Goal: Download file/media

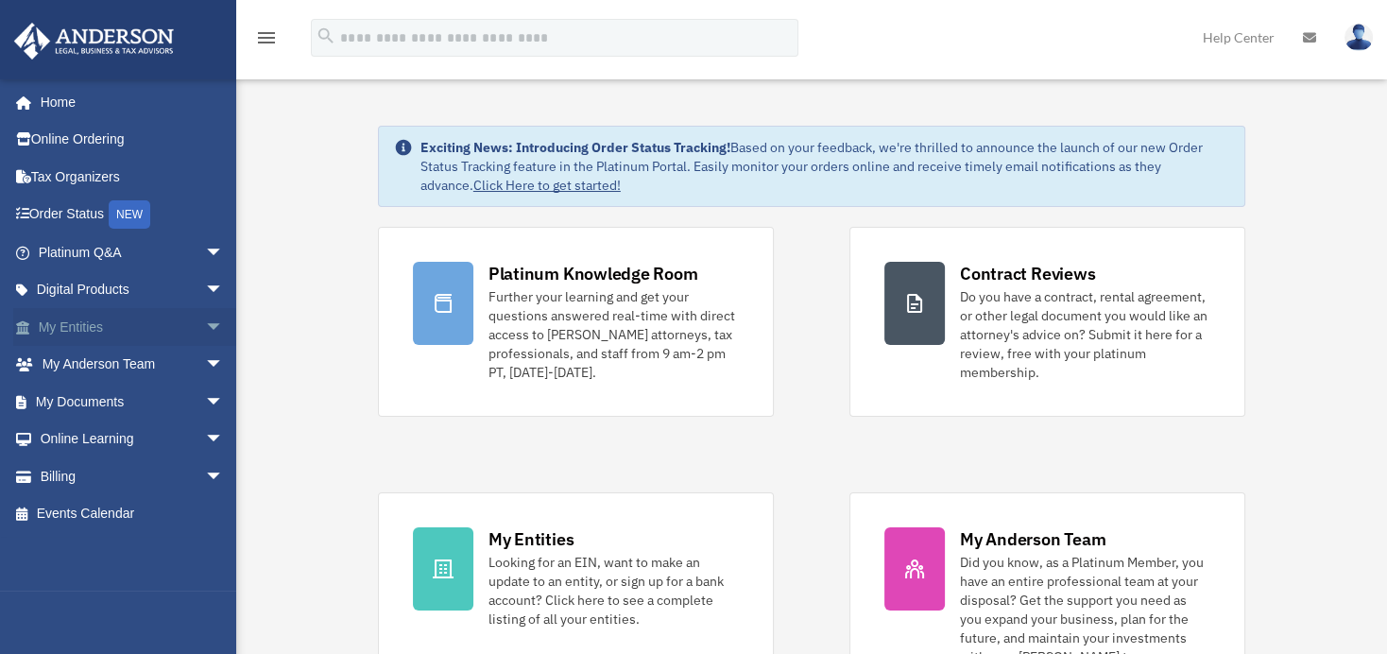
click at [205, 319] on span "arrow_drop_down" at bounding box center [224, 327] width 38 height 39
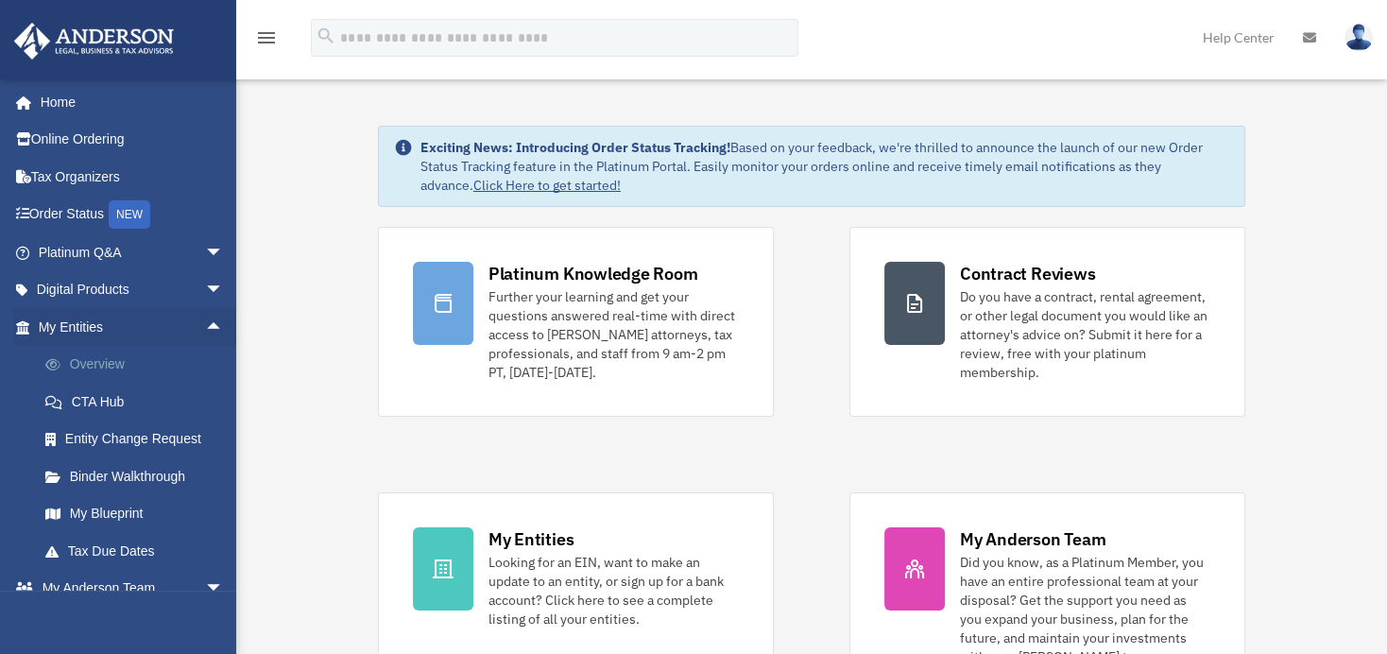
click at [84, 360] on link "Overview" at bounding box center [139, 365] width 226 height 38
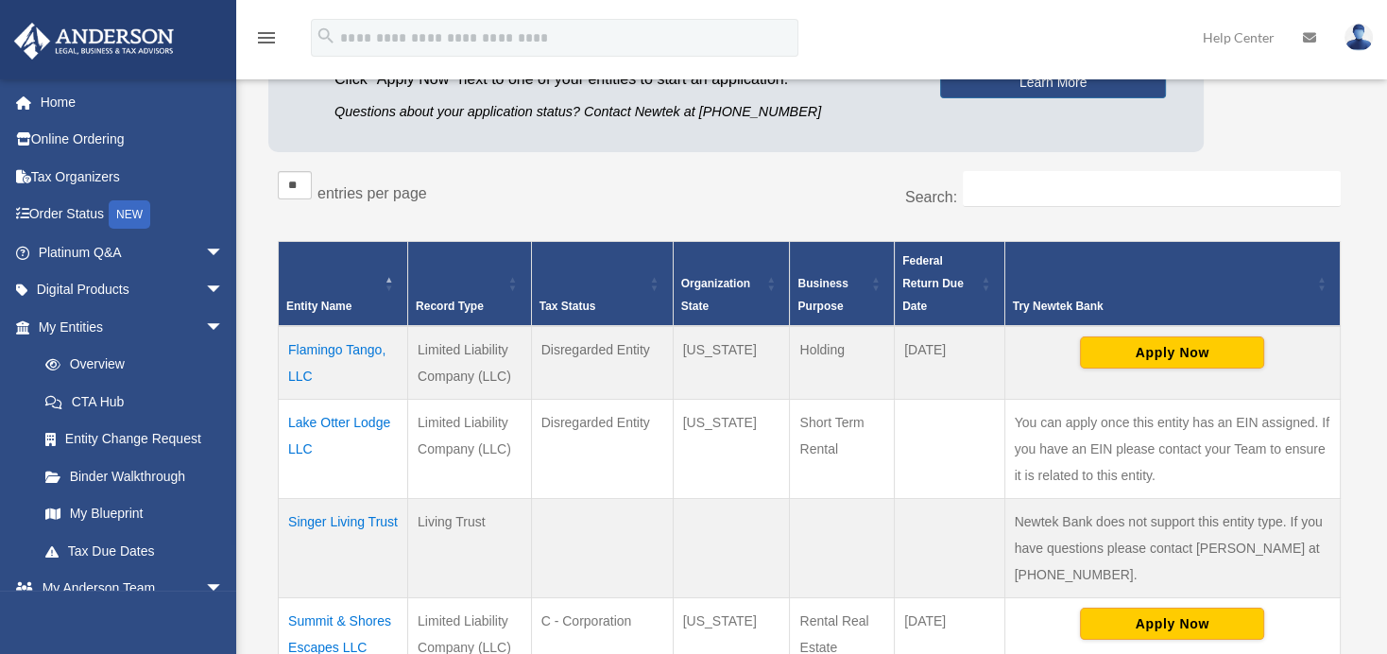
scroll to position [232, 0]
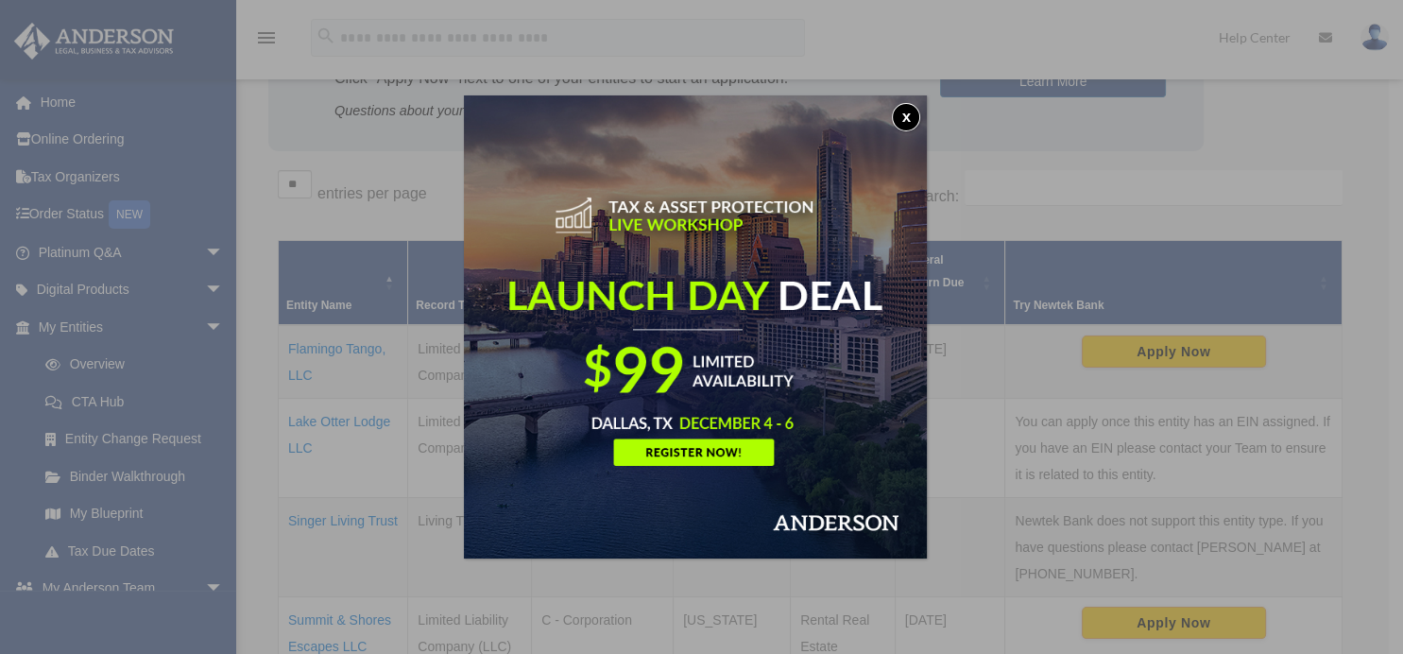
click at [919, 115] on button "x" at bounding box center [906, 117] width 28 height 28
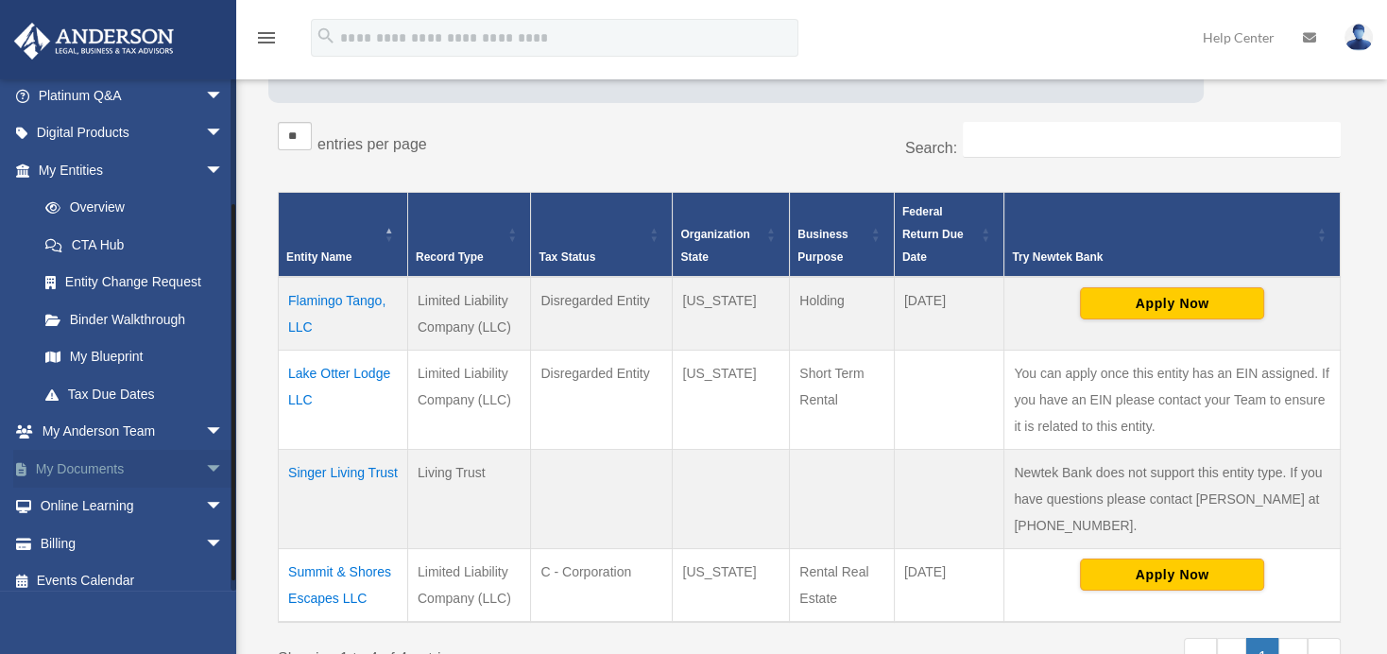
scroll to position [156, 0]
click at [162, 455] on link "My Documents arrow_drop_down" at bounding box center [132, 470] width 239 height 38
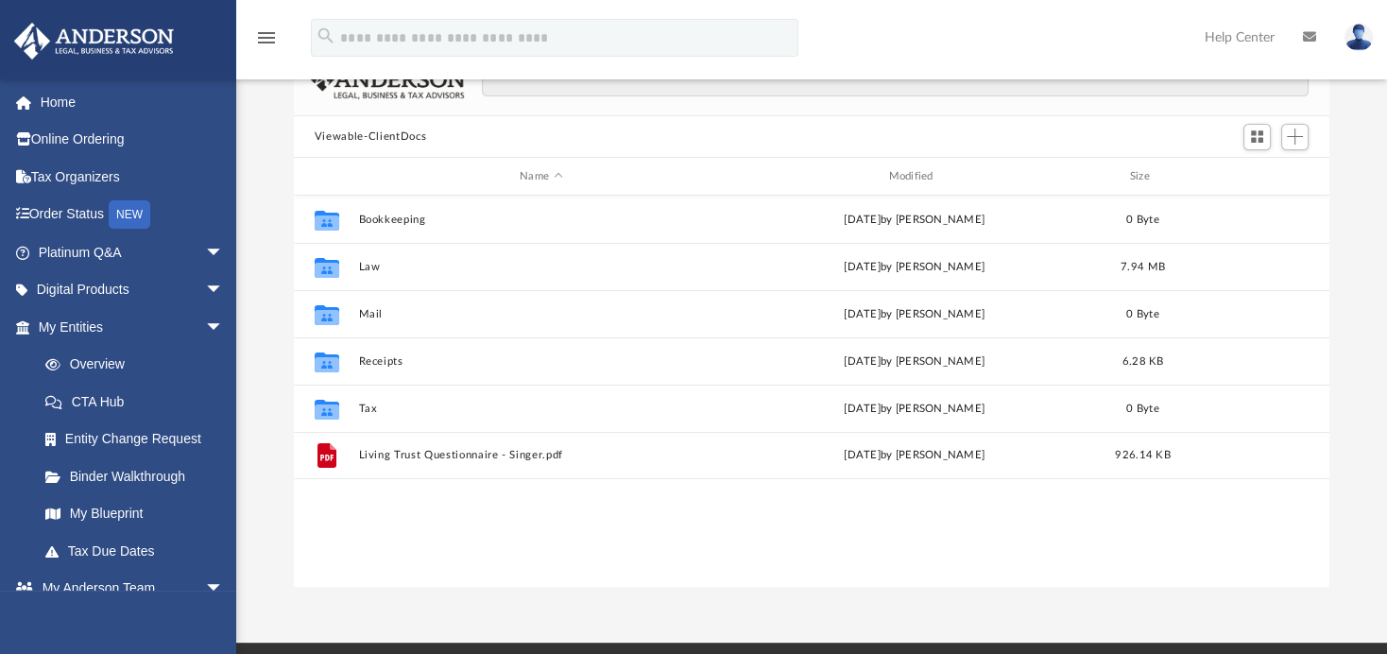
scroll to position [123, 0]
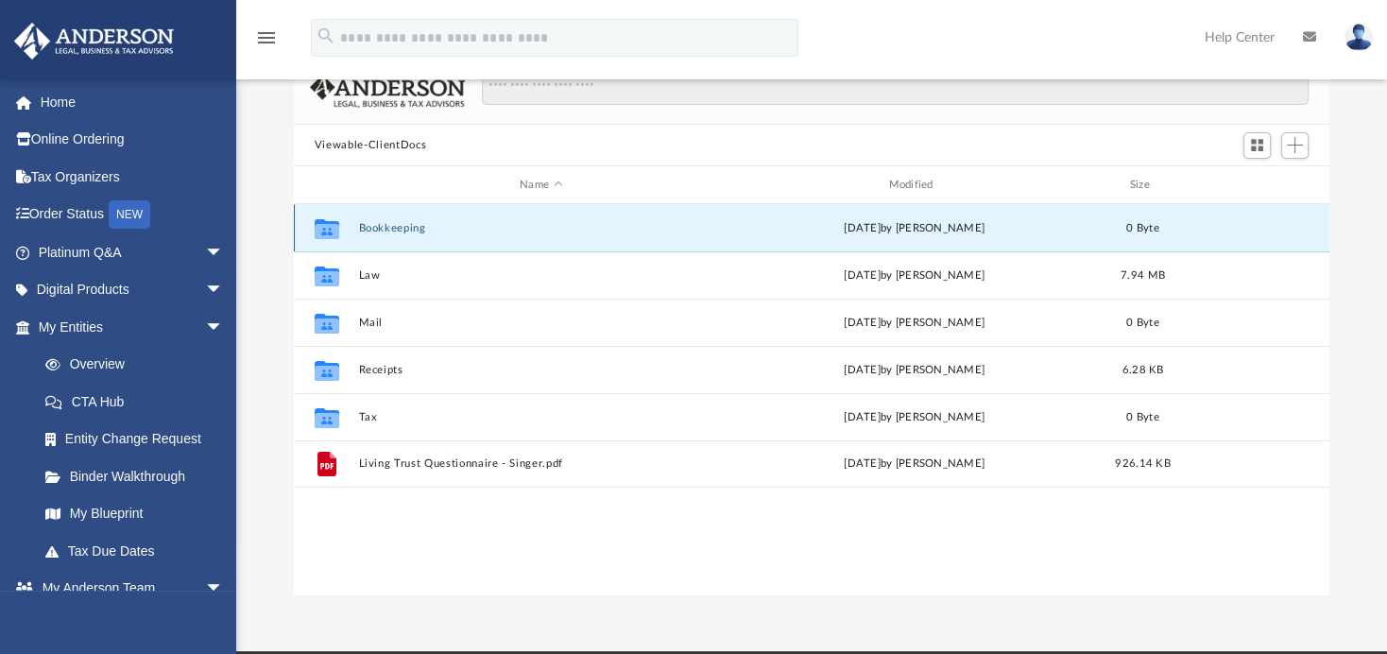
click at [371, 231] on button "Bookkeeping" at bounding box center [540, 228] width 365 height 12
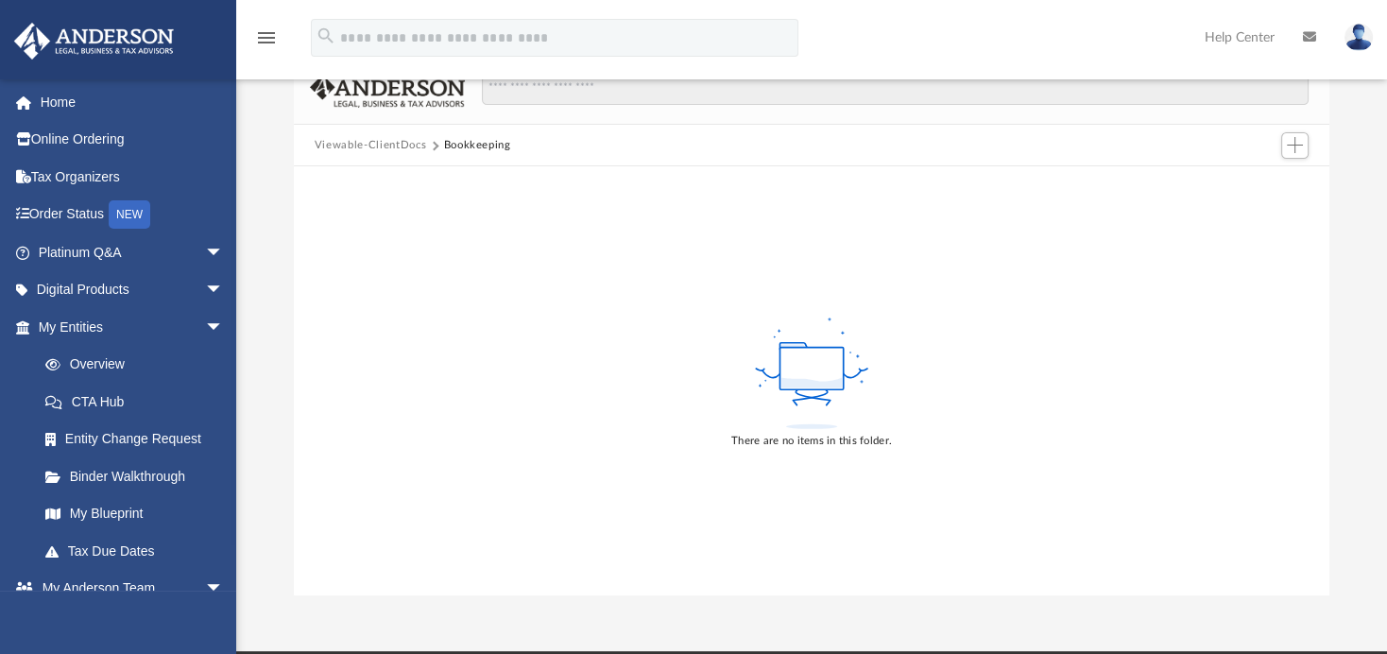
click at [385, 141] on button "Viewable-ClientDocs" at bounding box center [371, 145] width 112 height 17
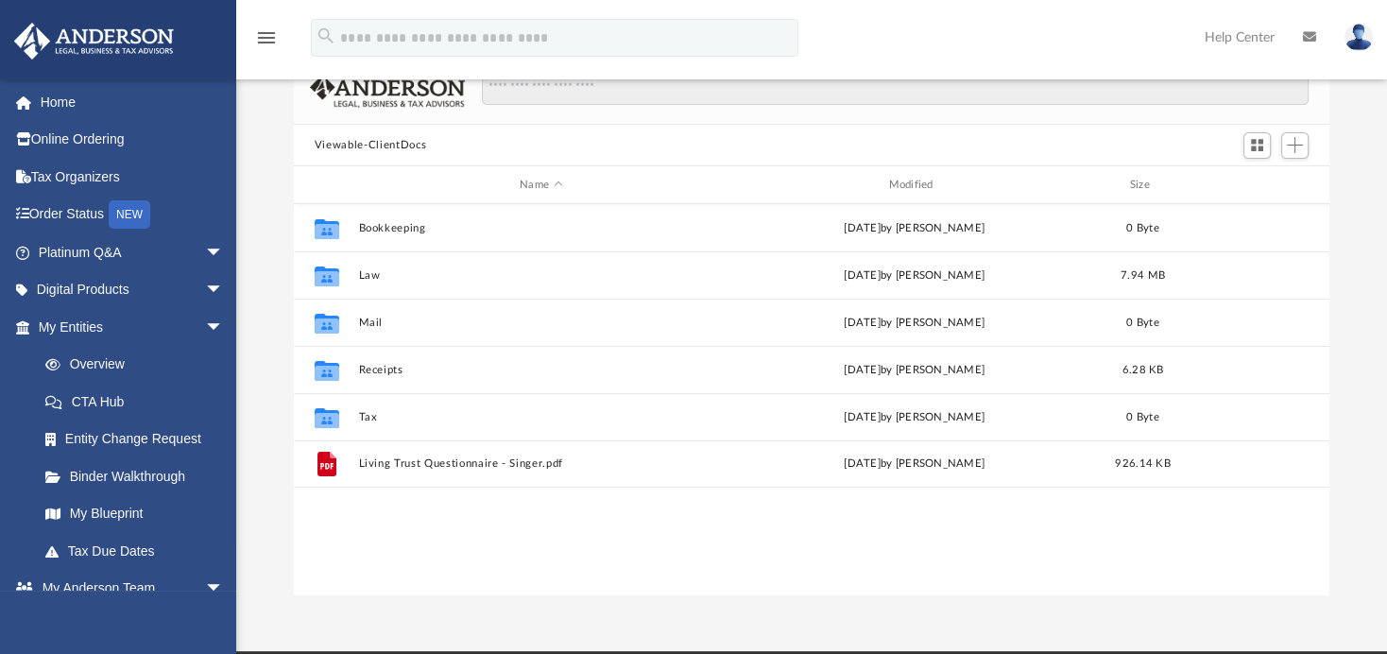
scroll to position [413, 1020]
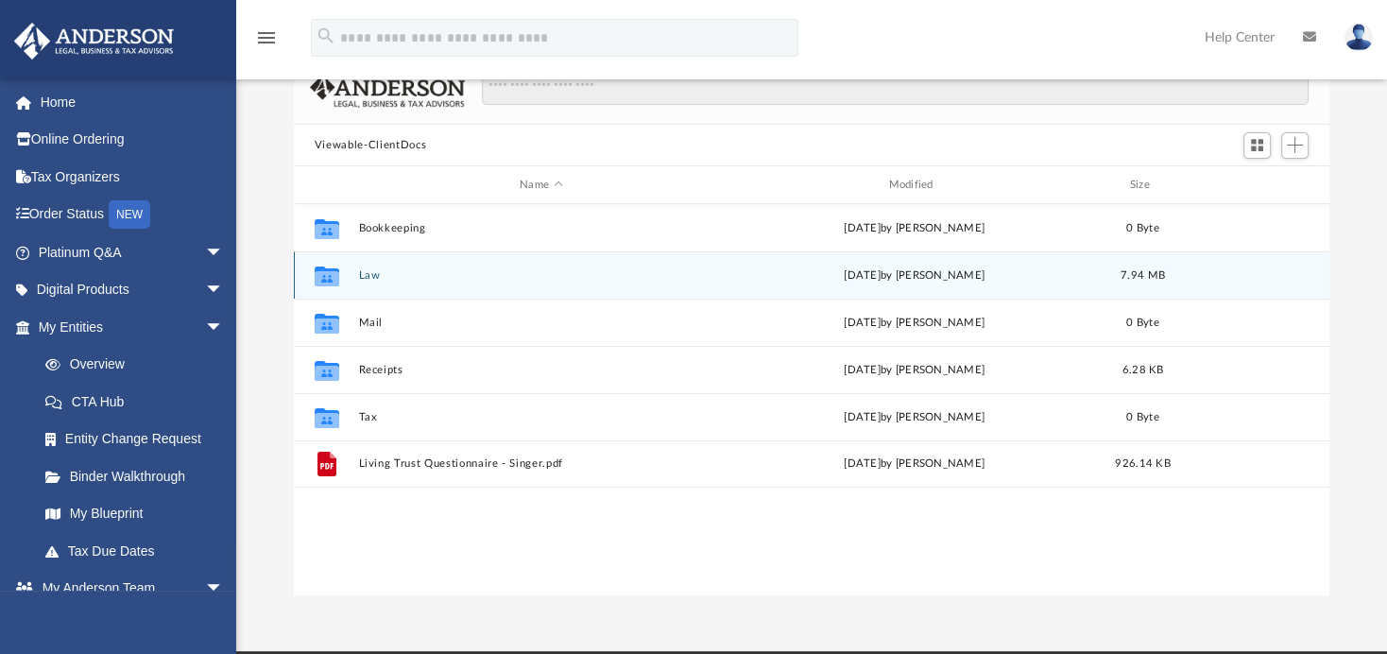
click at [369, 284] on div "Collaborated Folder Law Mon Sep 22 2025 by Michelle Frank 7.94 MB" at bounding box center [812, 274] width 1036 height 47
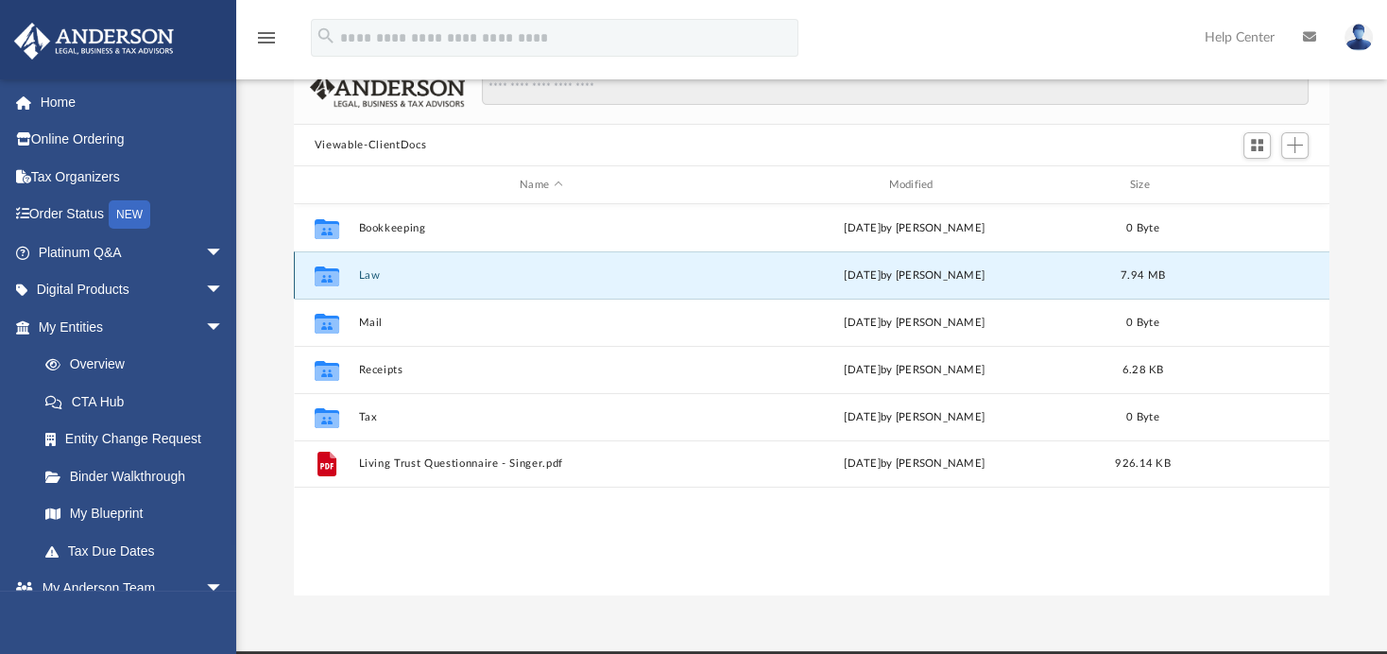
click at [370, 276] on button "Law" at bounding box center [540, 275] width 365 height 12
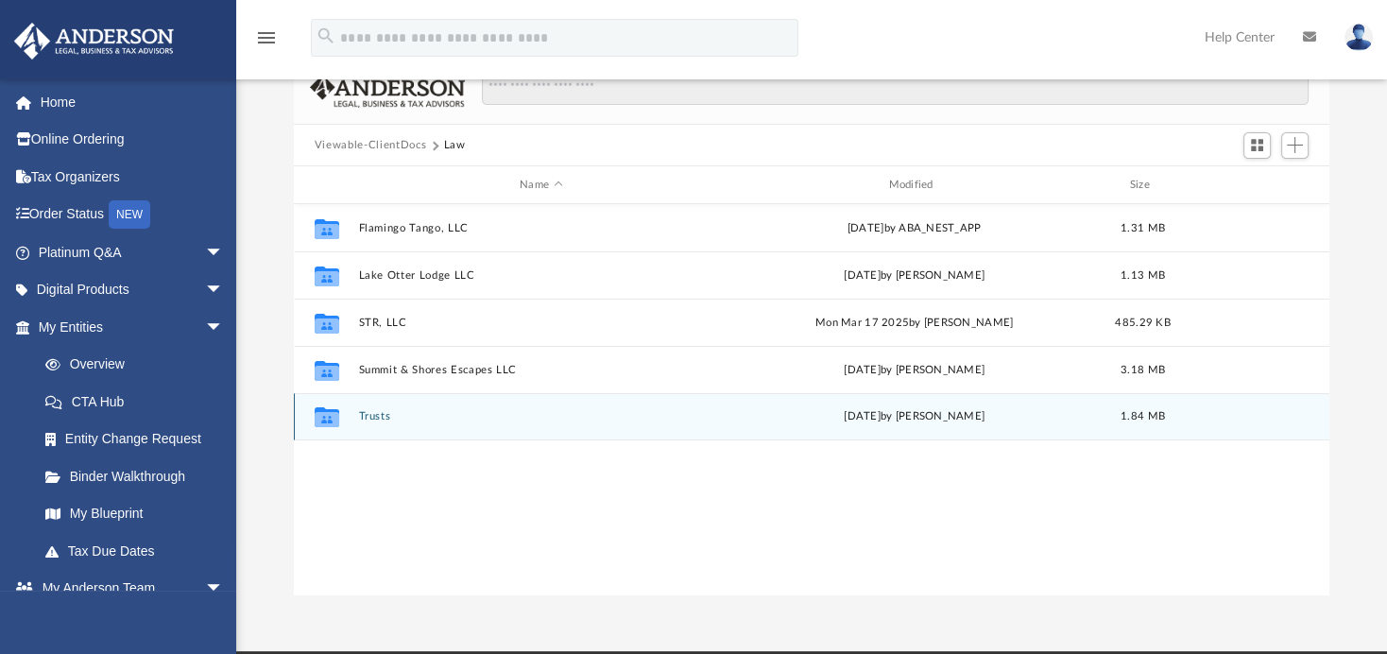
click at [369, 422] on div "Collaborated Folder Trusts Mon Sep 22 2025 by Michelle Frank 1.84 MB" at bounding box center [812, 416] width 1036 height 47
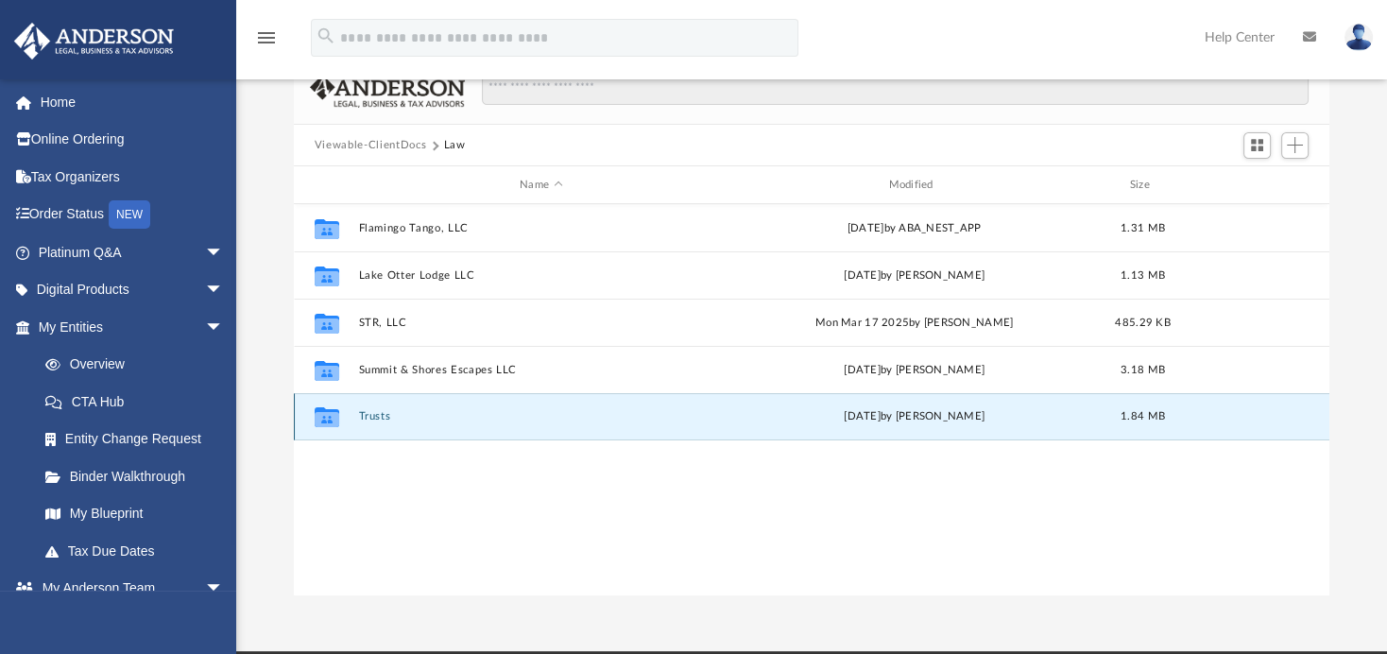
click at [370, 418] on button "Trusts" at bounding box center [540, 417] width 365 height 12
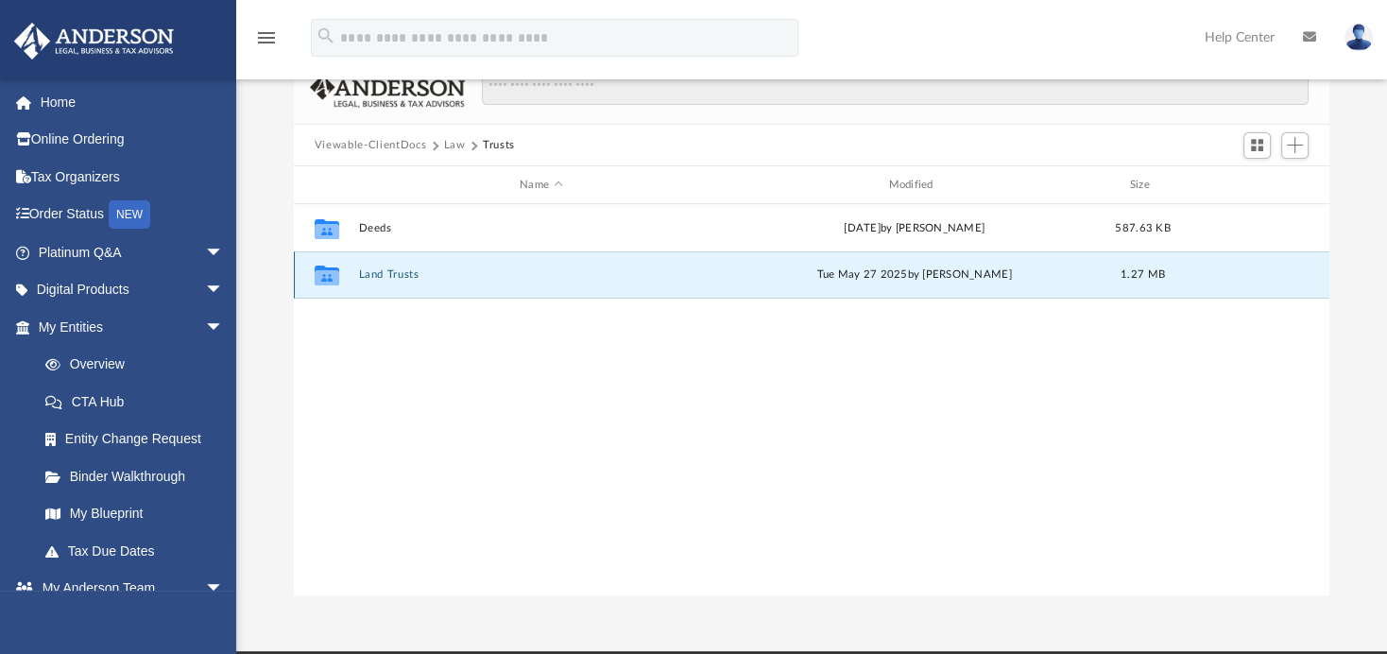
click at [385, 275] on button "Land Trusts" at bounding box center [540, 275] width 365 height 12
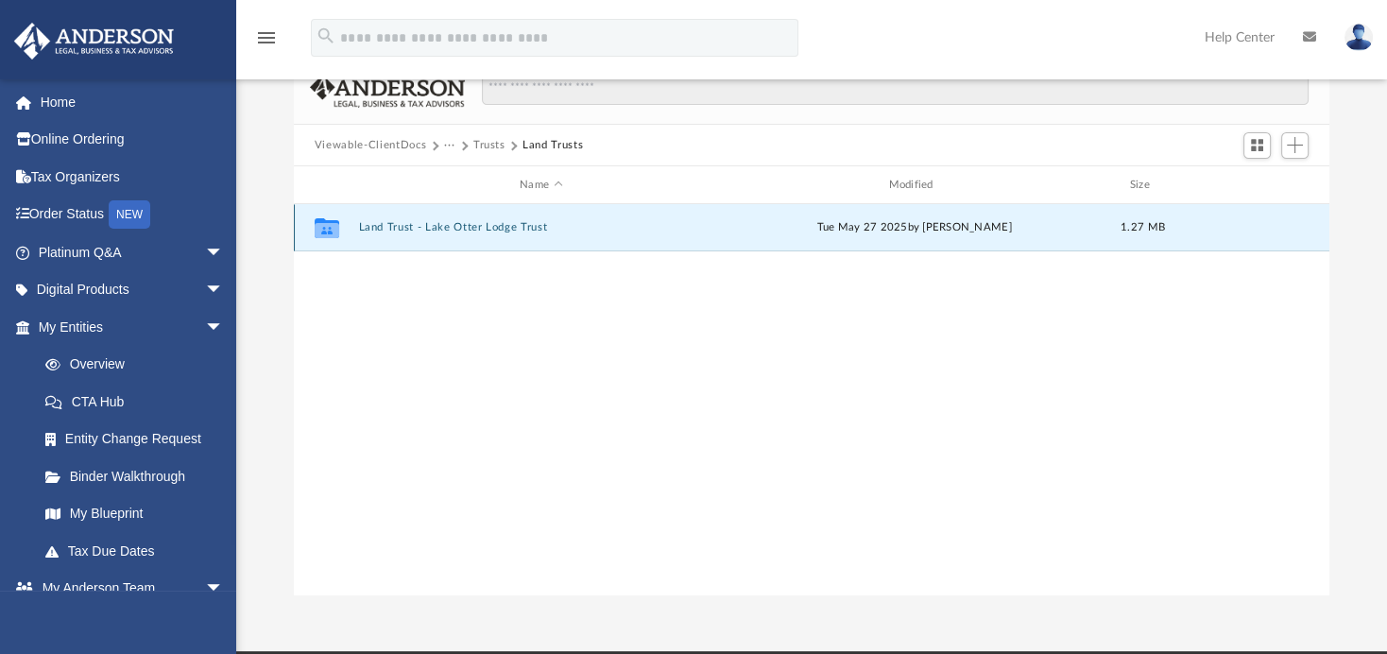
click at [435, 222] on button "Land Trust - Lake Otter Lodge Trust" at bounding box center [540, 228] width 365 height 12
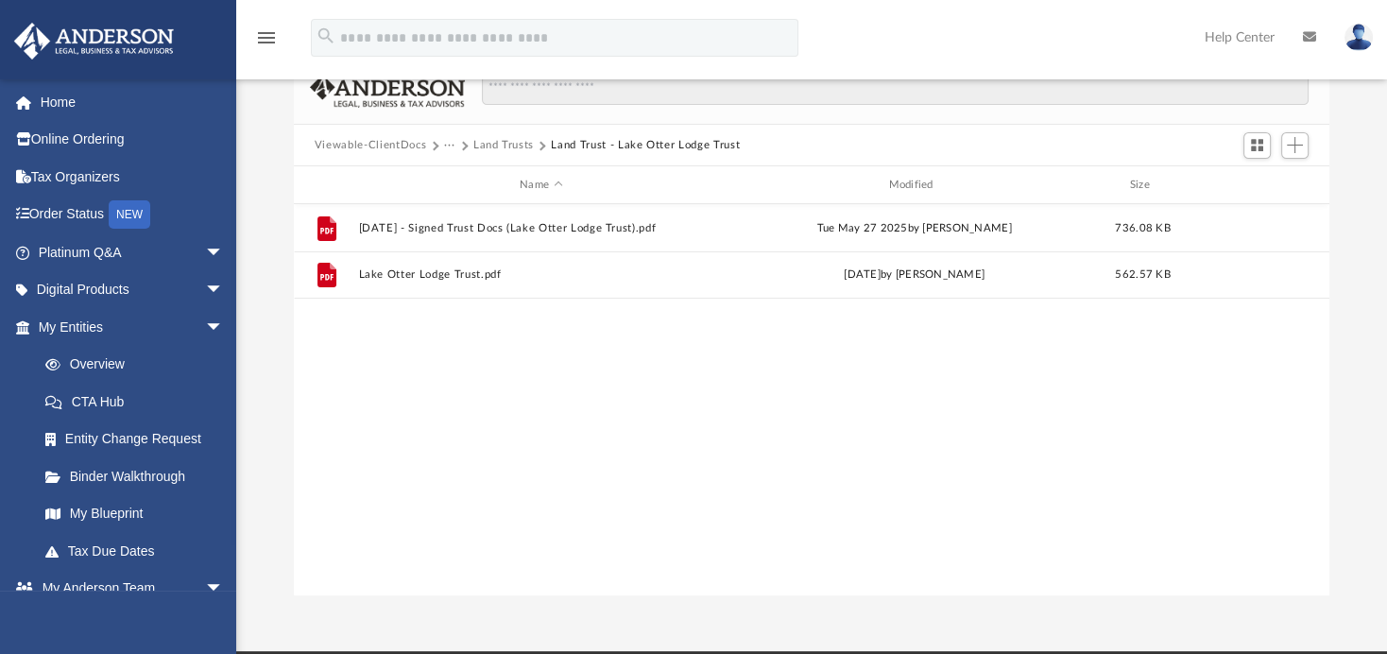
click at [527, 141] on button "Land Trusts" at bounding box center [503, 145] width 60 height 17
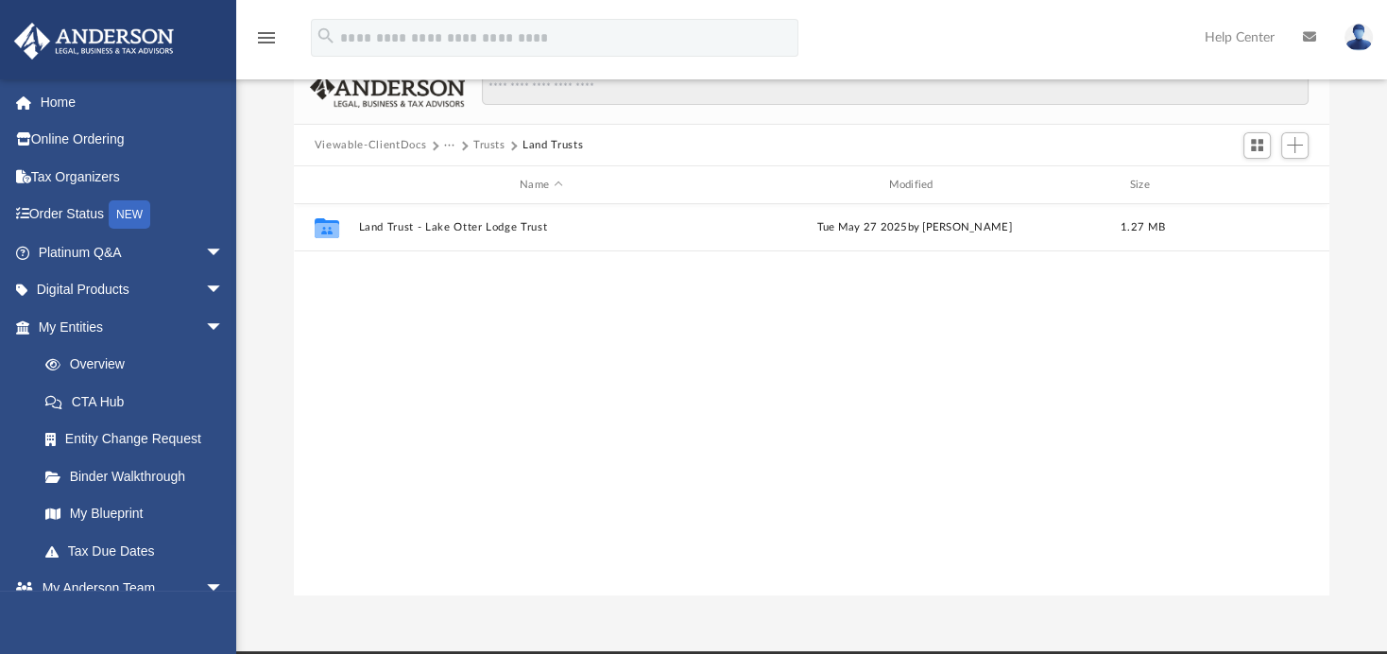
click at [491, 138] on button "Trusts" at bounding box center [489, 145] width 32 height 17
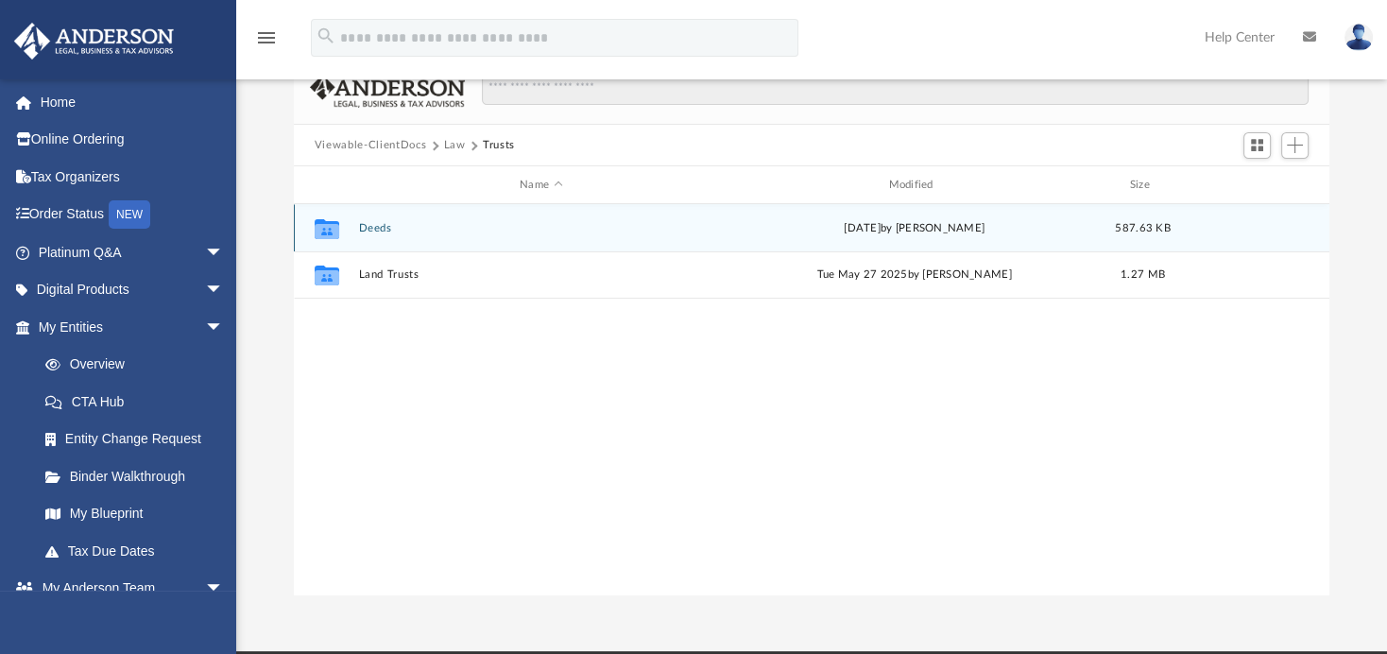
click at [370, 226] on button "Deeds" at bounding box center [540, 228] width 365 height 12
click at [388, 225] on button "Deed - 13202 US Highway 34" at bounding box center [540, 228] width 365 height 12
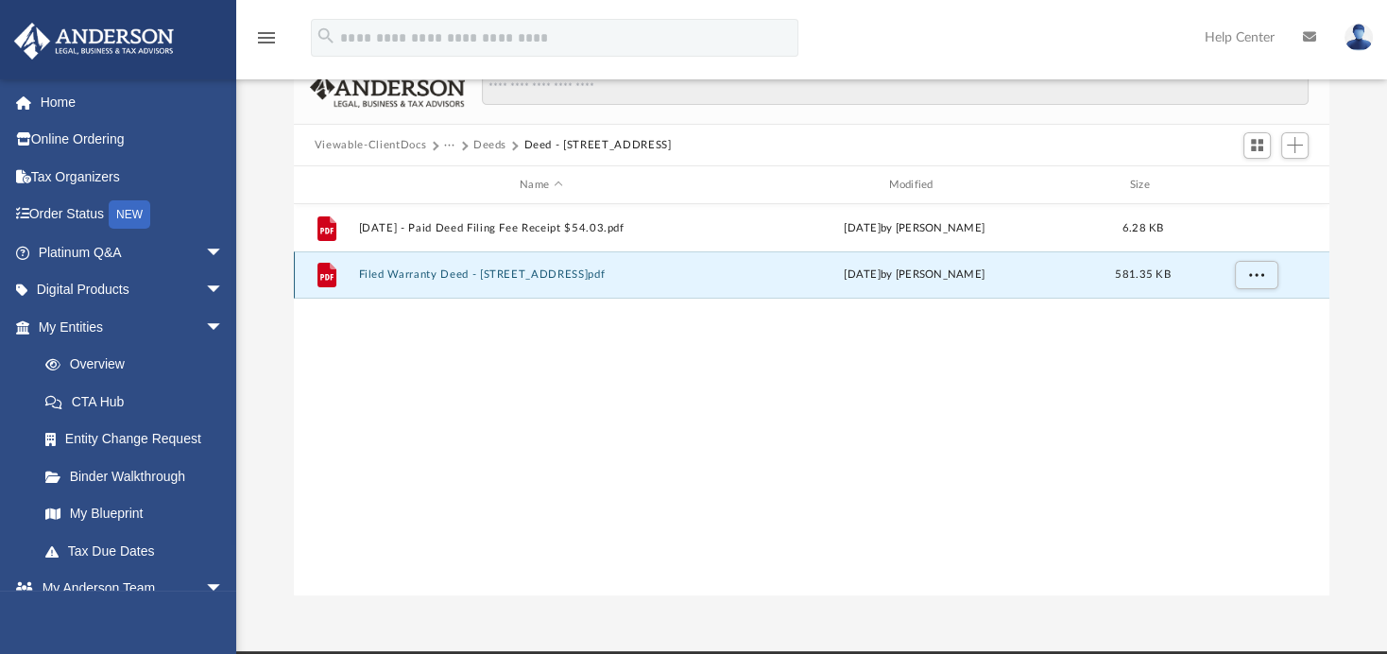
click at [570, 274] on button "Filed Warranty Deed - 13202 US Highway 34.pdf" at bounding box center [540, 275] width 365 height 12
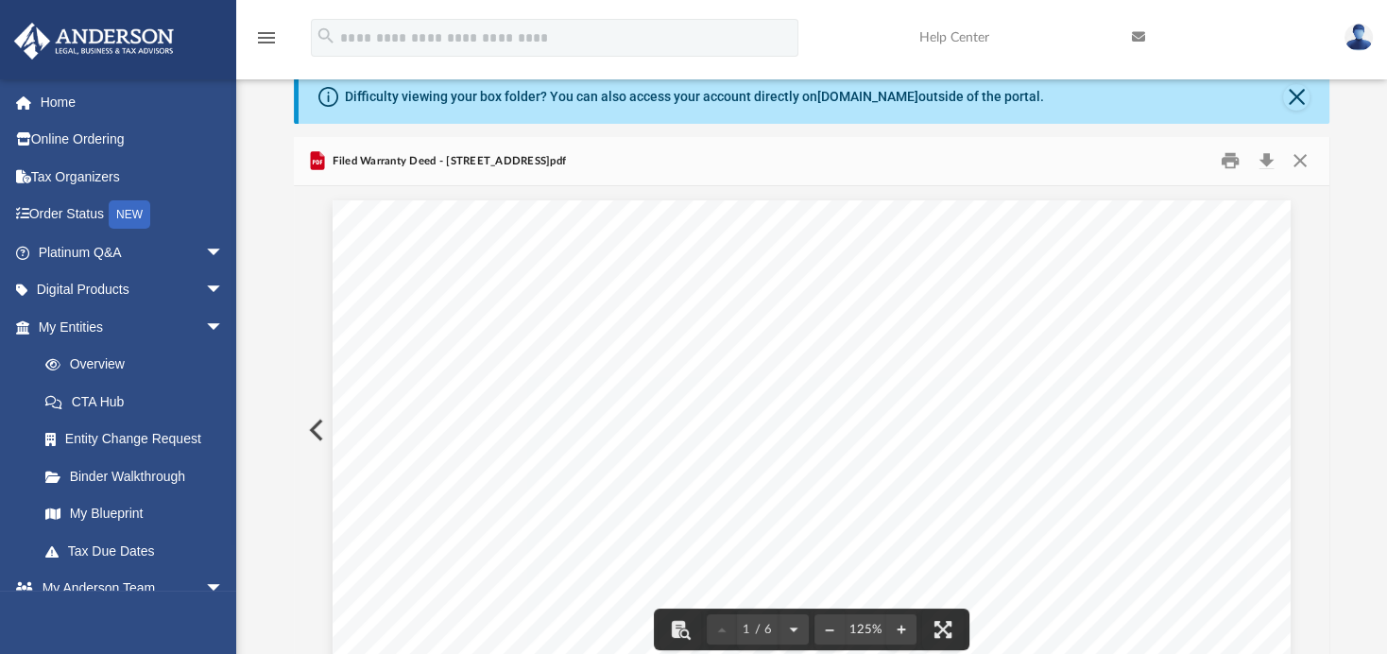
scroll to position [0, 0]
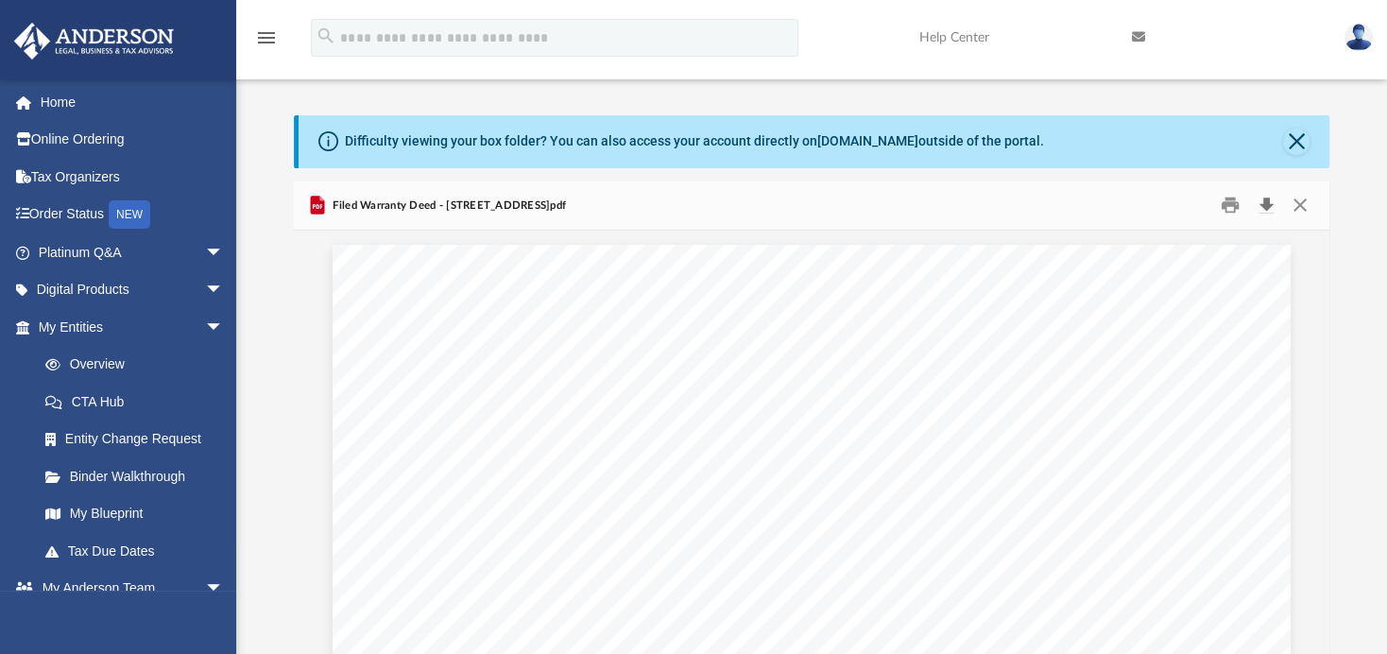
click at [1265, 204] on button "Download" at bounding box center [1266, 205] width 34 height 29
click at [1296, 209] on button "Close" at bounding box center [1300, 205] width 34 height 29
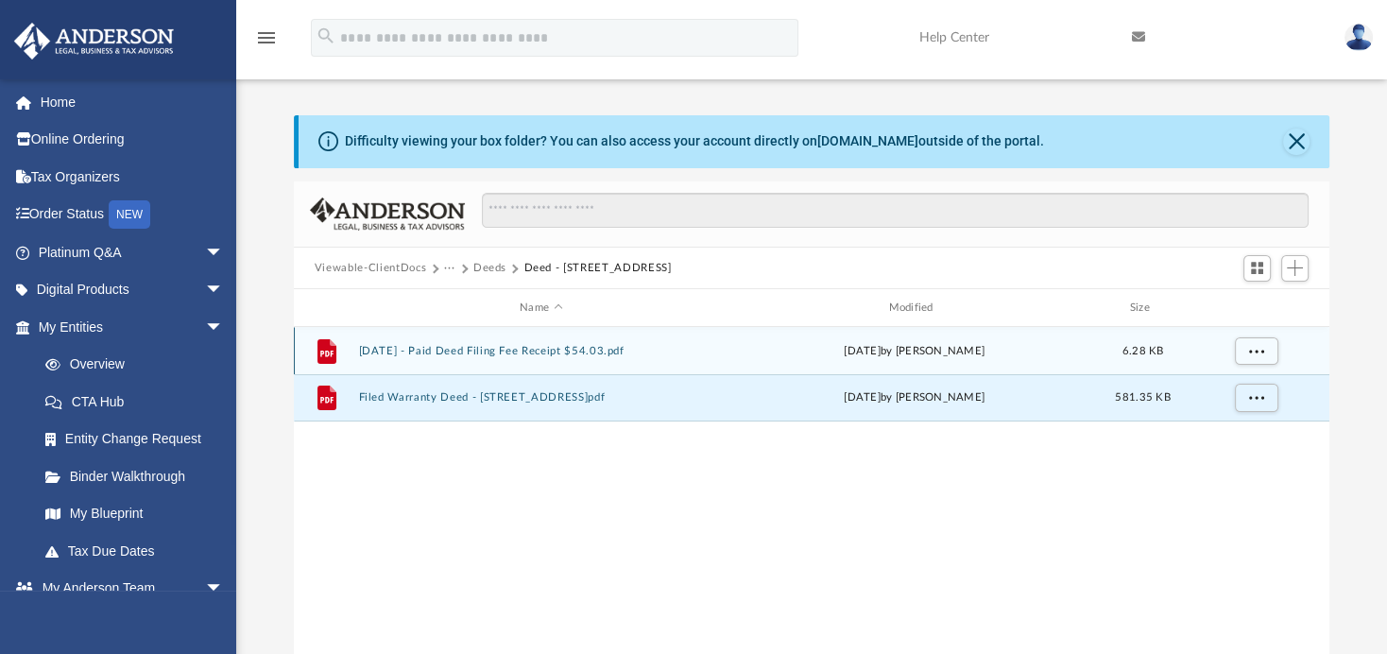
click at [503, 353] on button "2025.09.22 - Paid Deed Filing Fee Receipt $54.03.pdf" at bounding box center [540, 351] width 365 height 12
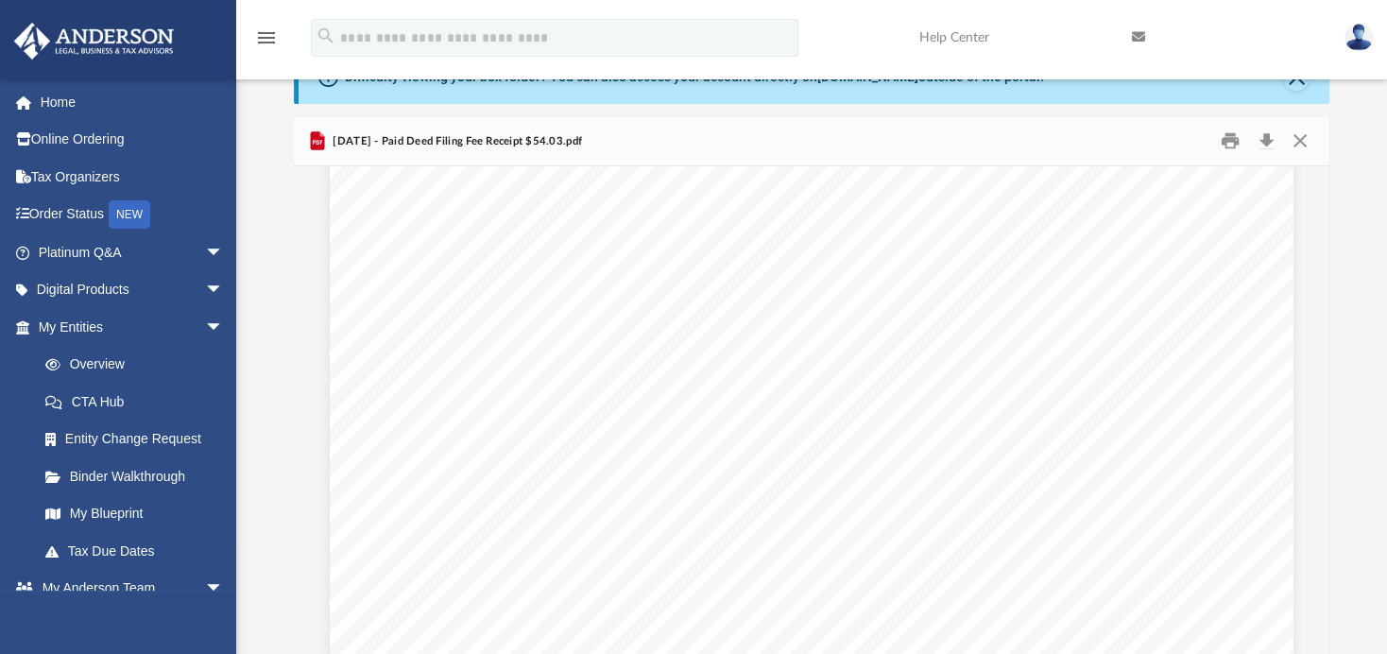
scroll to position [787, 0]
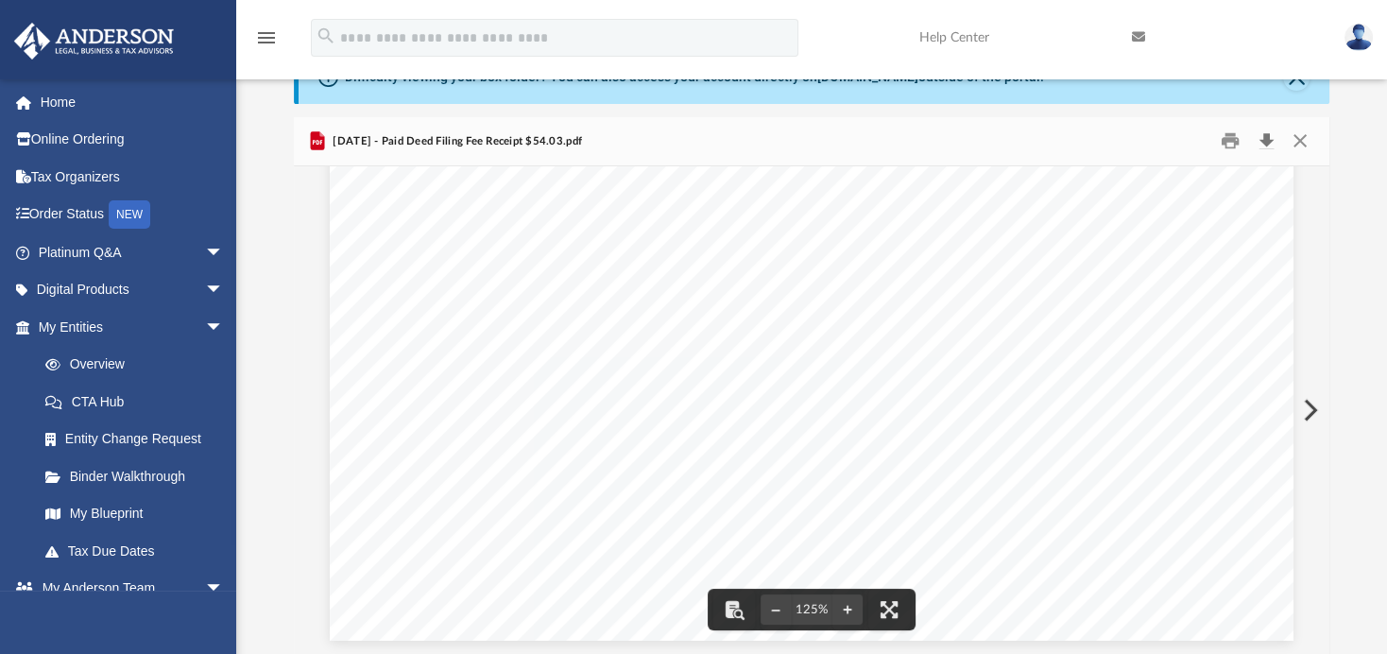
click at [1264, 141] on button "Download" at bounding box center [1266, 141] width 34 height 29
click at [1270, 144] on button "Download" at bounding box center [1266, 141] width 34 height 29
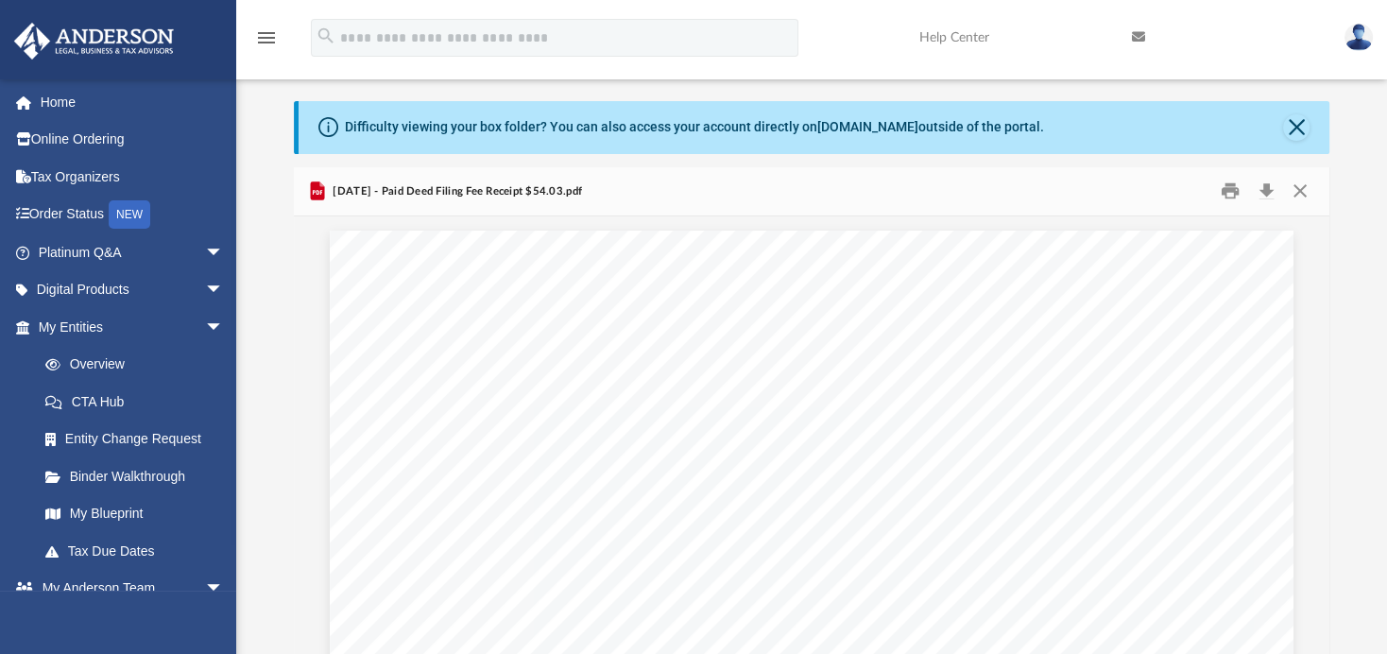
scroll to position [0, 0]
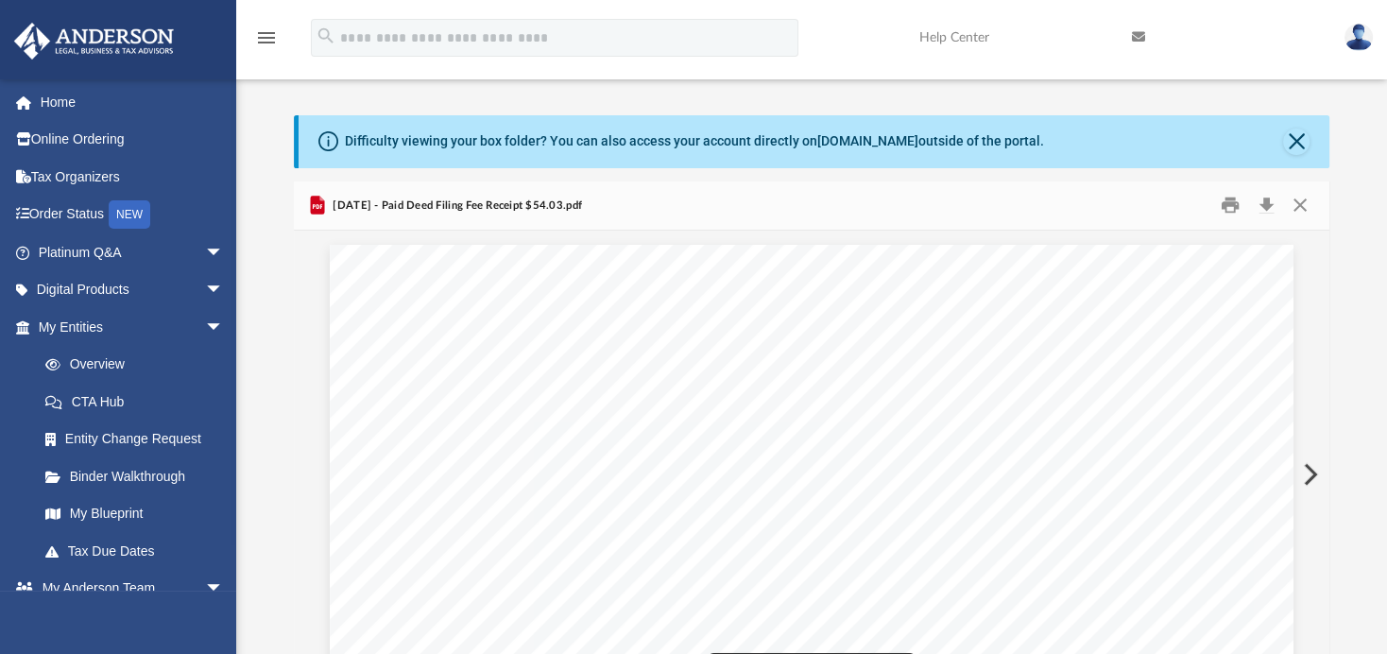
click at [846, 217] on div "2025.09.22 - Paid Deed Filing Fee Receipt $54.03.pdf" at bounding box center [812, 206] width 1036 height 50
click at [1299, 197] on button "Close" at bounding box center [1300, 205] width 34 height 29
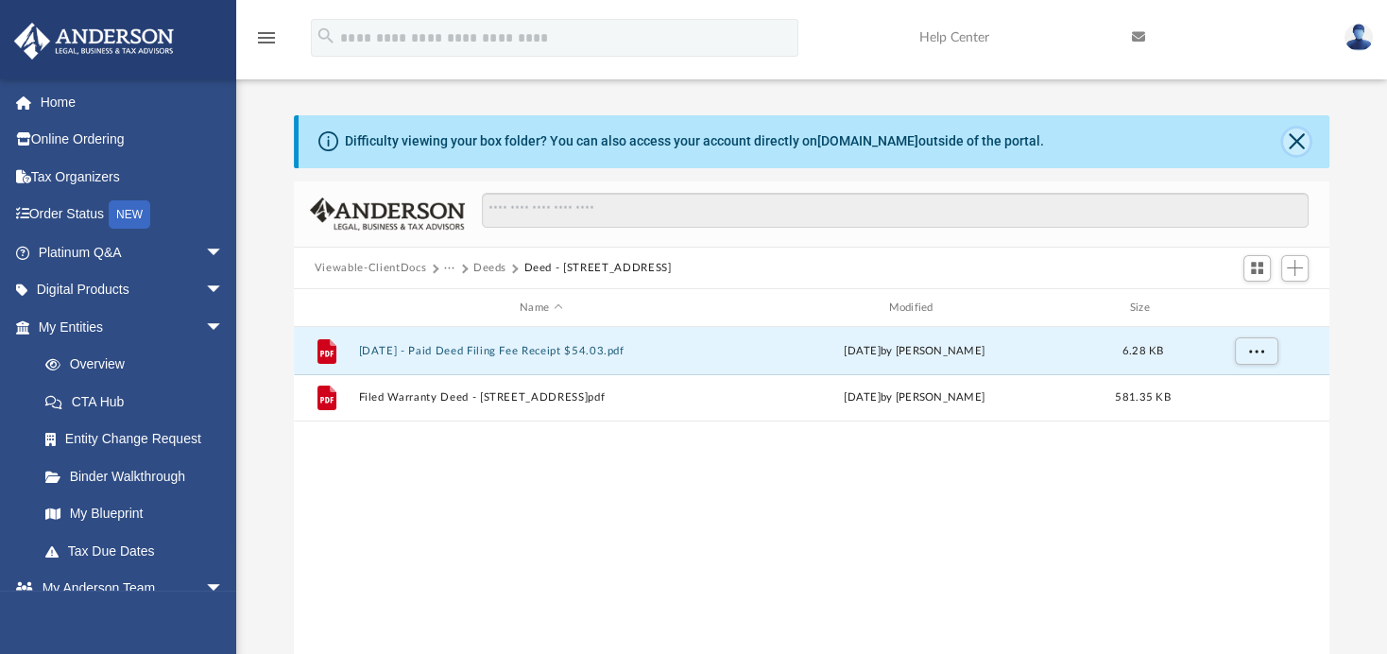
click at [1297, 142] on button "Close" at bounding box center [1296, 142] width 26 height 26
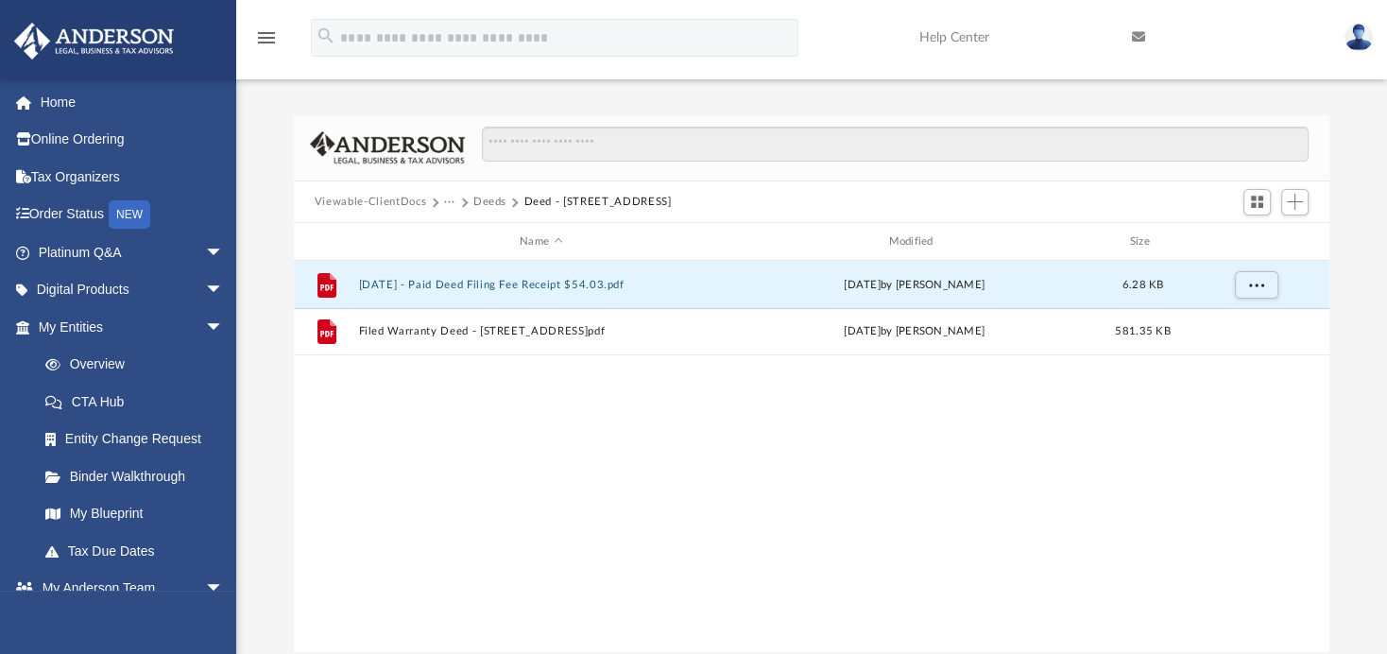
click at [497, 201] on button "Deeds" at bounding box center [489, 202] width 33 height 17
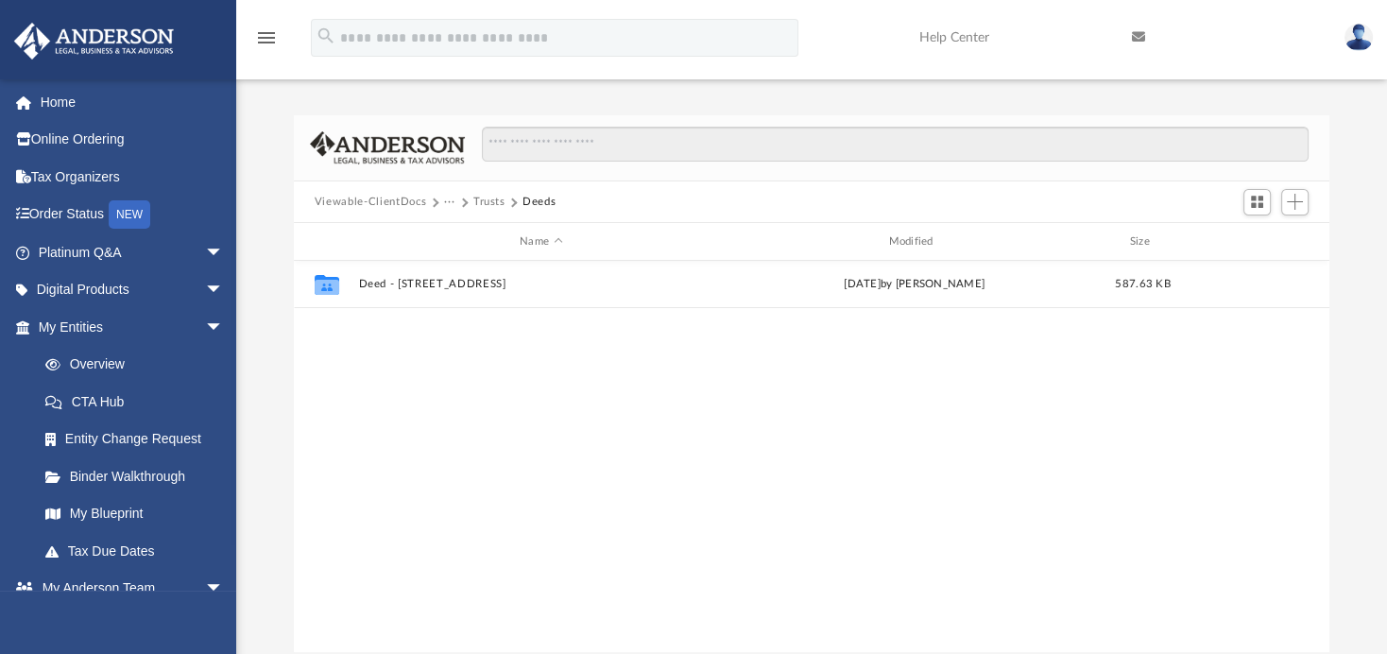
click at [496, 199] on button "Trusts" at bounding box center [489, 202] width 32 height 17
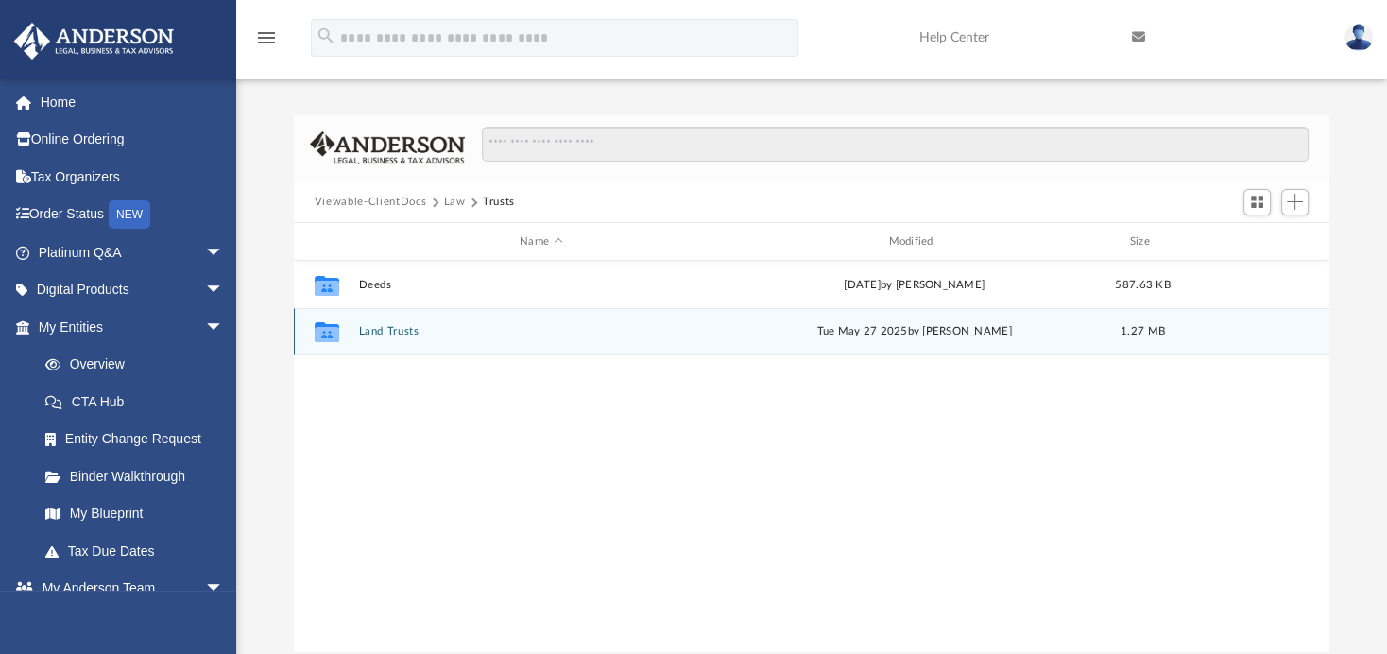
click at [381, 335] on button "Land Trusts" at bounding box center [540, 332] width 365 height 12
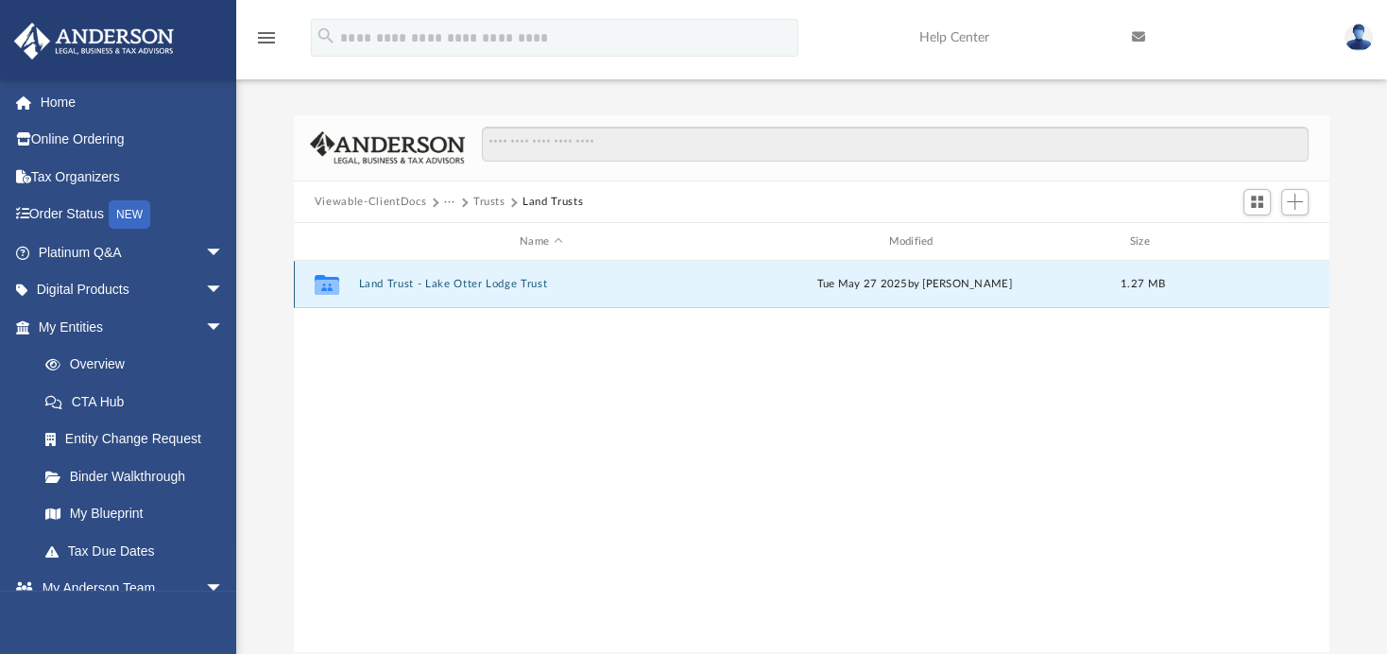
click at [479, 285] on button "Land Trust - Lake Otter Lodge Trust" at bounding box center [540, 285] width 365 height 12
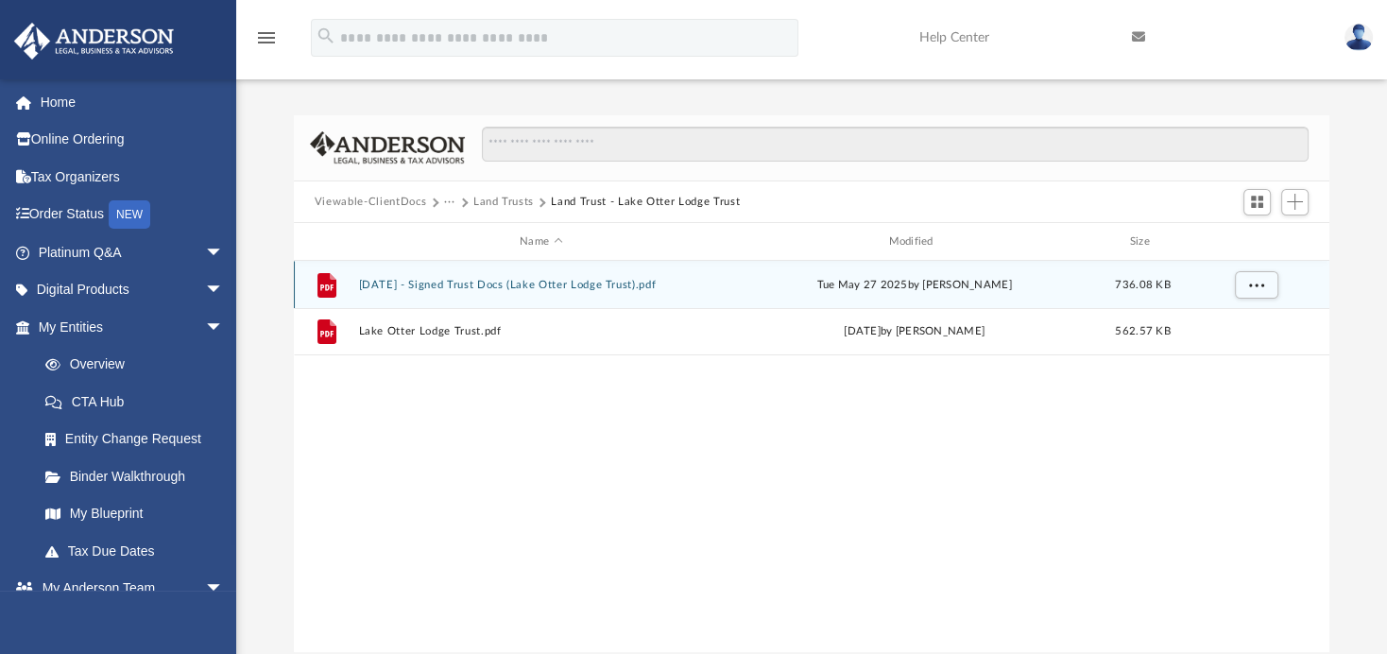
click at [495, 280] on button "2025.05.27 - Signed Trust Docs (Lake Otter Lodge Trust).pdf" at bounding box center [540, 285] width 365 height 12
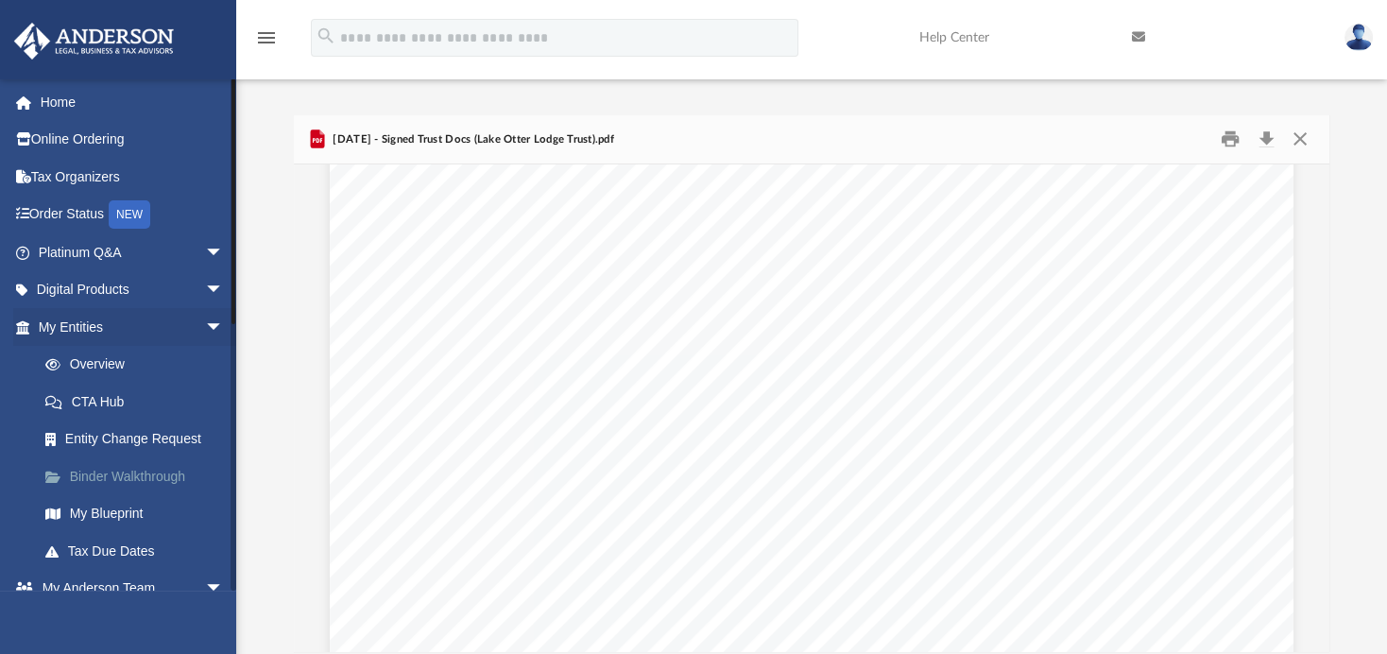
click at [118, 468] on link "Binder Walkthrough" at bounding box center [139, 476] width 226 height 38
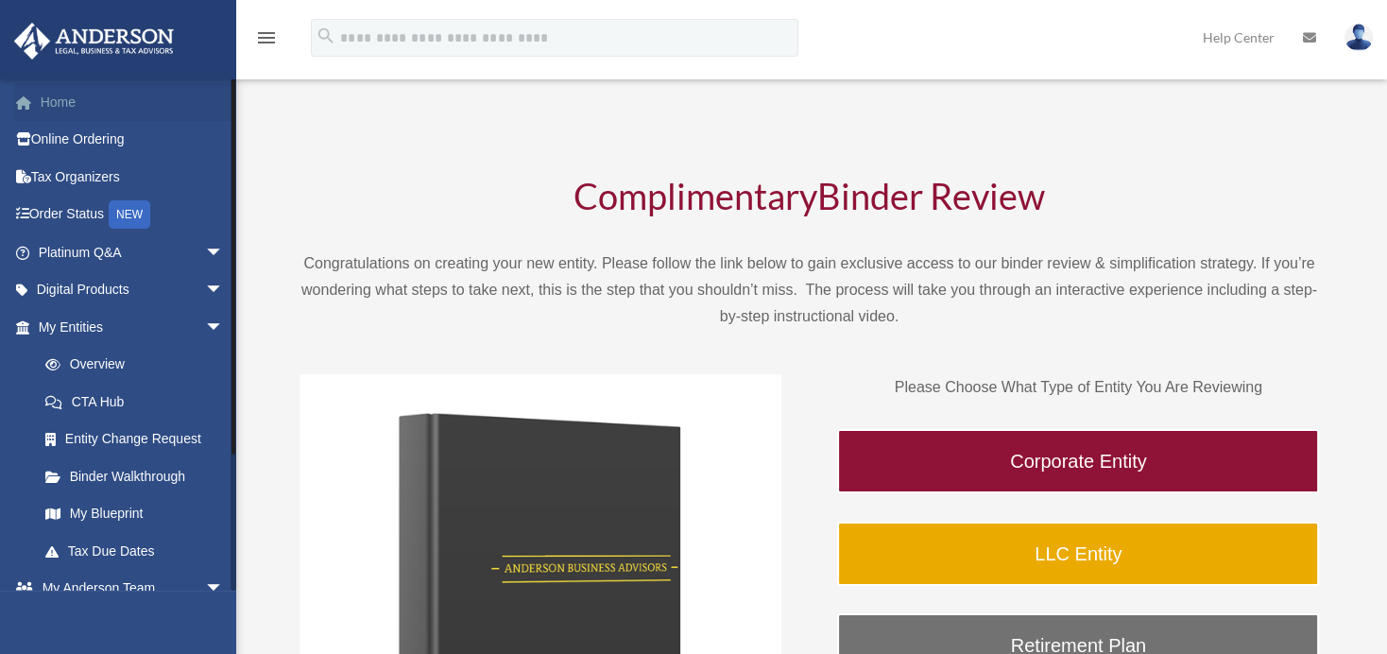
click at [51, 105] on link "Home" at bounding box center [132, 102] width 239 height 38
